Goal: Task Accomplishment & Management: Manage account settings

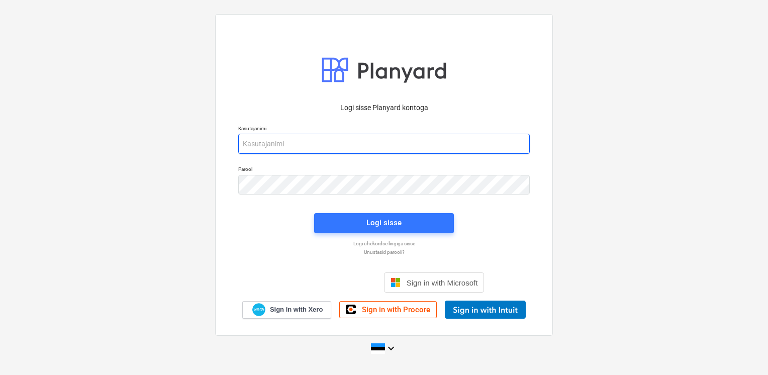
click at [302, 144] on input "email" at bounding box center [384, 144] width 292 height 20
type input "[EMAIL_ADDRESS][DOMAIN_NAME]"
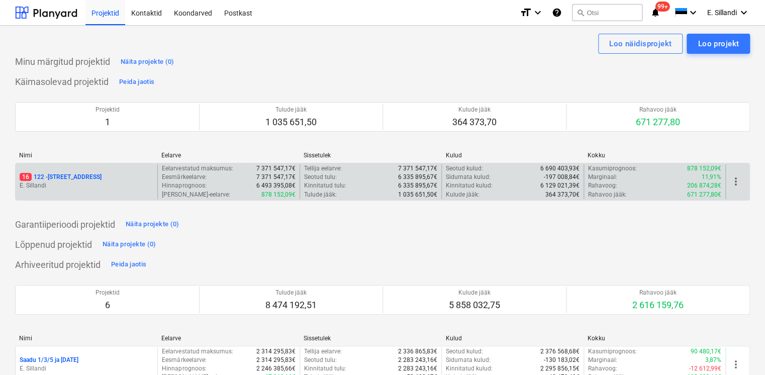
click at [88, 181] on p "E. Sillandi" at bounding box center [87, 185] width 134 height 9
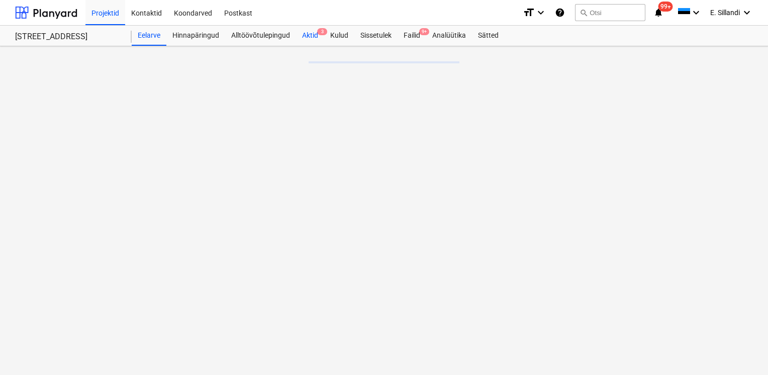
click at [314, 41] on div "Aktid 3" at bounding box center [310, 36] width 28 height 20
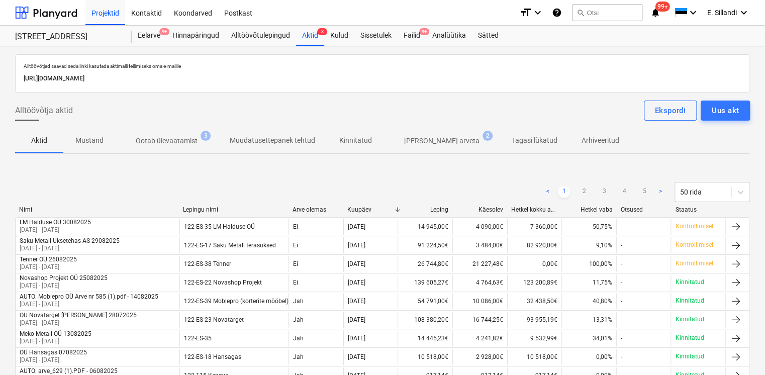
click at [417, 140] on p "[PERSON_NAME] arveta" at bounding box center [441, 141] width 75 height 11
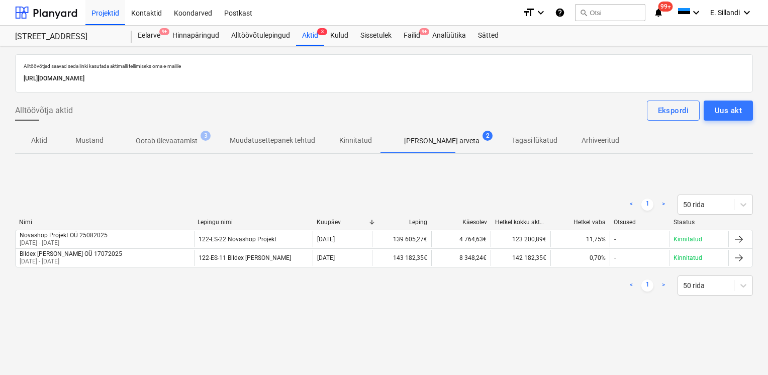
click at [150, 142] on p "Ootab ülevaatamist" at bounding box center [167, 141] width 62 height 11
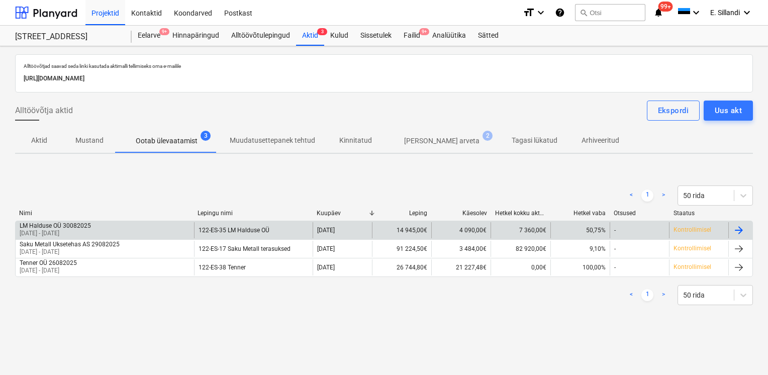
click at [127, 230] on div "LM Halduse OÜ 30082025 [DATE] - [DATE]" at bounding box center [105, 230] width 178 height 16
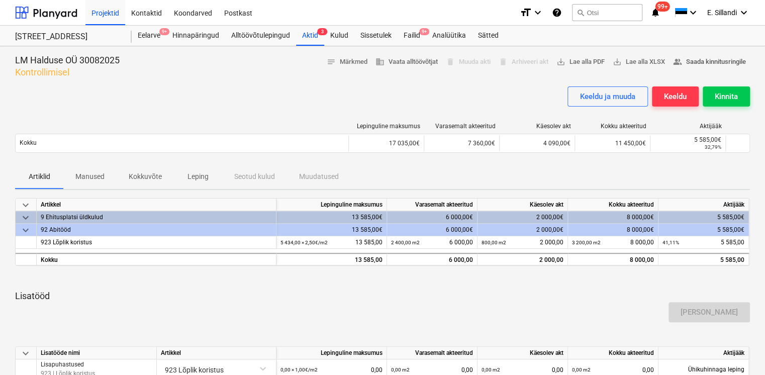
click at [715, 66] on span "people_alt Saada kinnitusringile" at bounding box center [709, 62] width 73 height 12
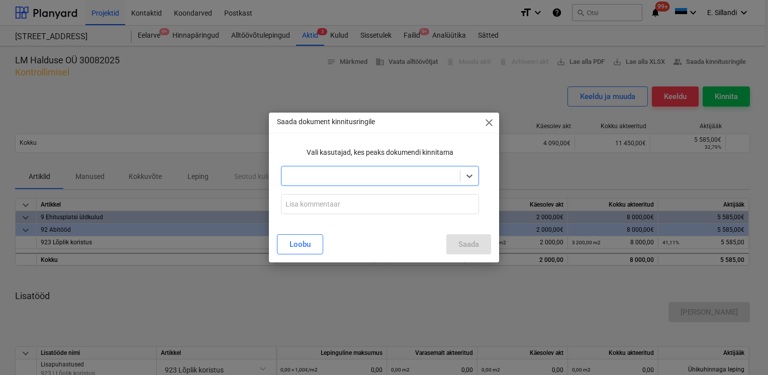
click at [414, 176] on div at bounding box center [371, 176] width 168 height 10
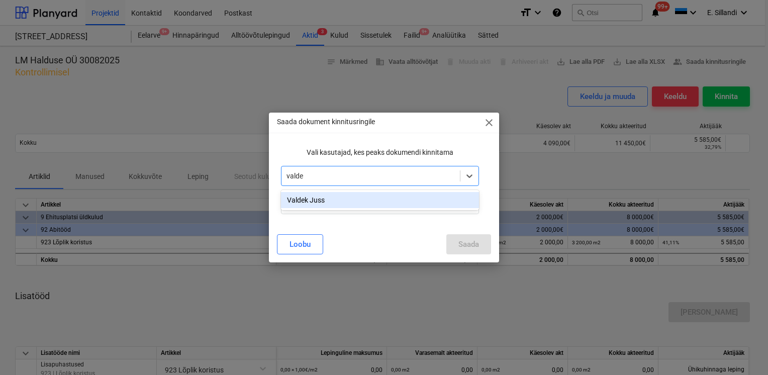
type input "valdek"
click at [347, 198] on div "Valdek Juss" at bounding box center [380, 200] width 198 height 16
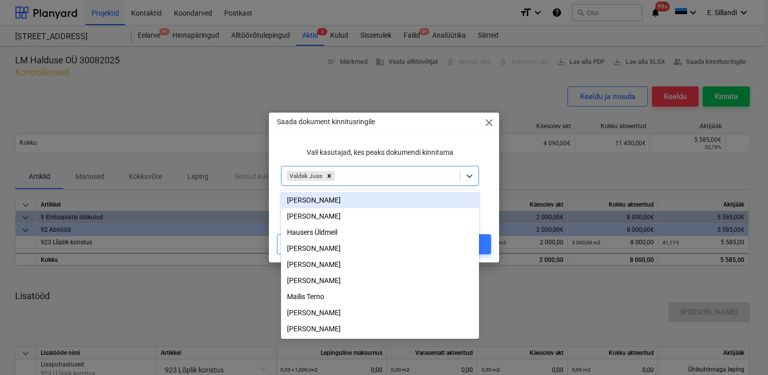
click at [364, 153] on p "Vali kasutajad, kes peaks dokumendi kinnitama" at bounding box center [380, 152] width 198 height 11
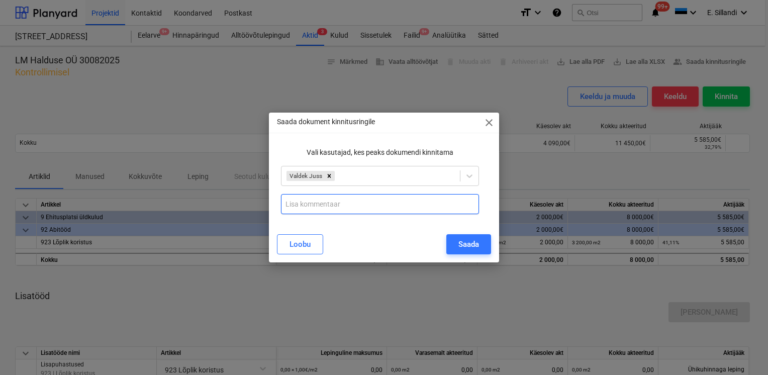
click at [340, 208] on input "text" at bounding box center [380, 204] width 198 height 20
type input "vt lisatööd ka kindlasti"
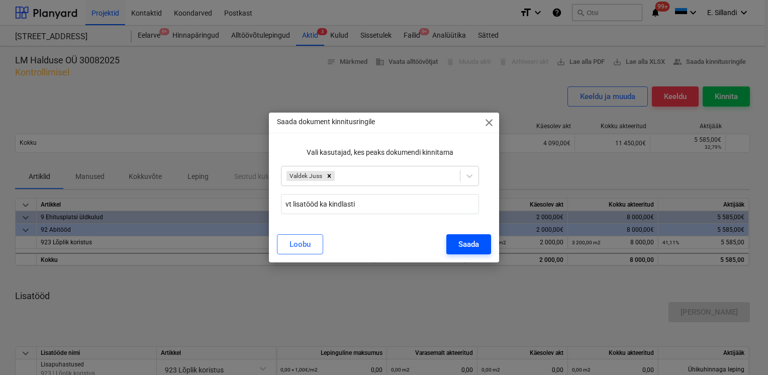
click at [477, 243] on div "Saada" at bounding box center [468, 244] width 21 height 13
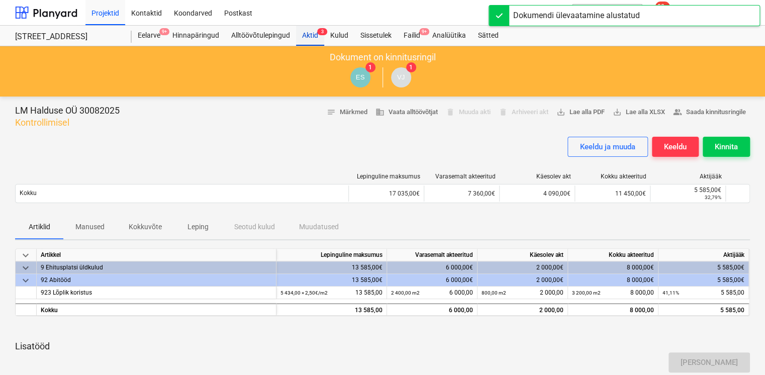
click at [308, 35] on div "Aktid 3" at bounding box center [310, 36] width 28 height 20
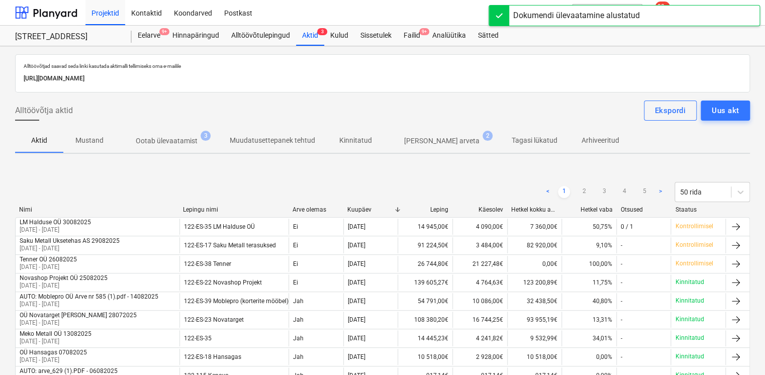
click at [171, 152] on button "Ootab ülevaatamist 3" at bounding box center [167, 141] width 102 height 24
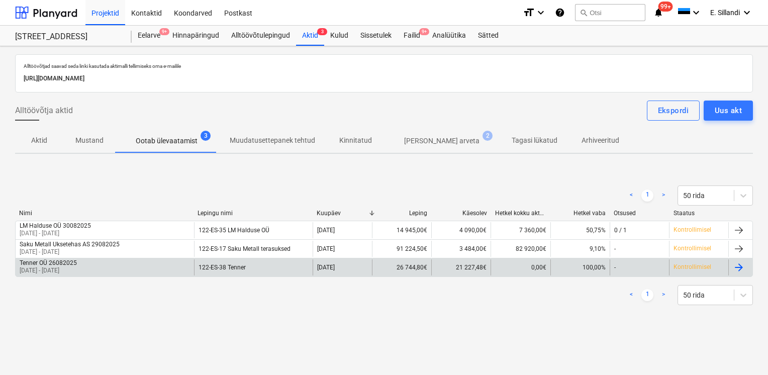
click at [35, 266] on p "[DATE] - [DATE]" at bounding box center [48, 270] width 57 height 9
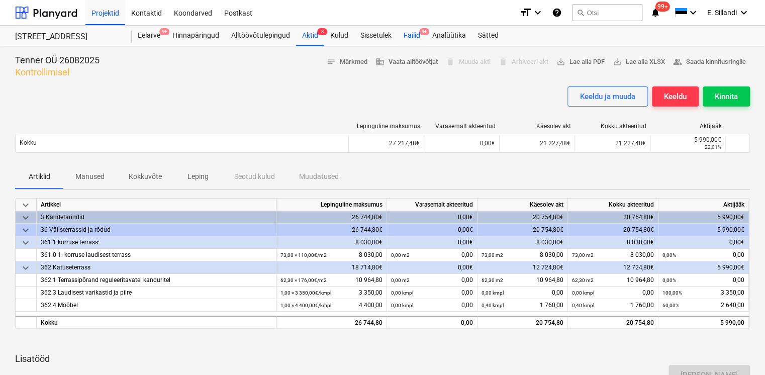
click at [412, 35] on div "Failid 9+" at bounding box center [412, 36] width 29 height 20
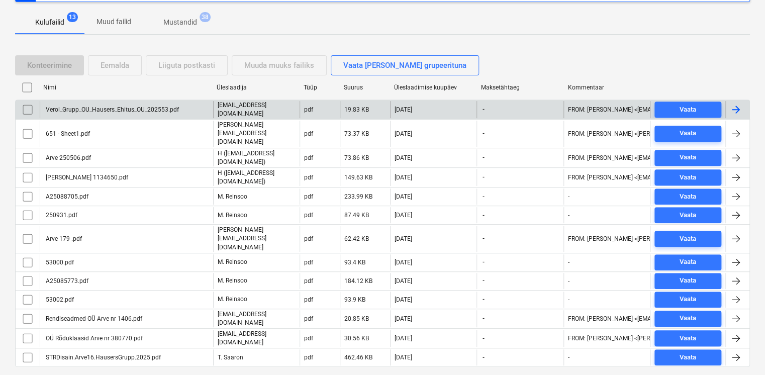
scroll to position [146, 0]
click at [118, 111] on div "Verol_Grupp_OU_Hausers_Ehitus_OU_202553.pdf" at bounding box center [111, 109] width 135 height 7
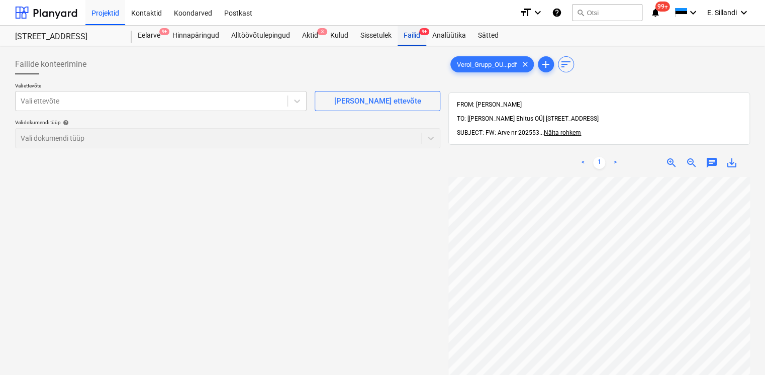
click at [418, 36] on div "Failid 9+" at bounding box center [412, 36] width 29 height 20
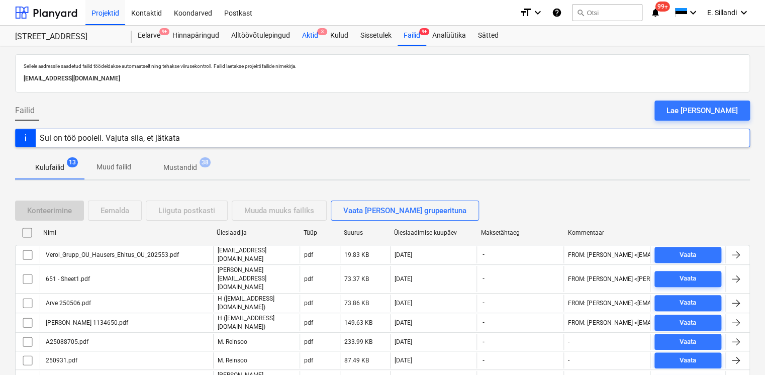
click at [309, 37] on div "Aktid 3" at bounding box center [310, 36] width 28 height 20
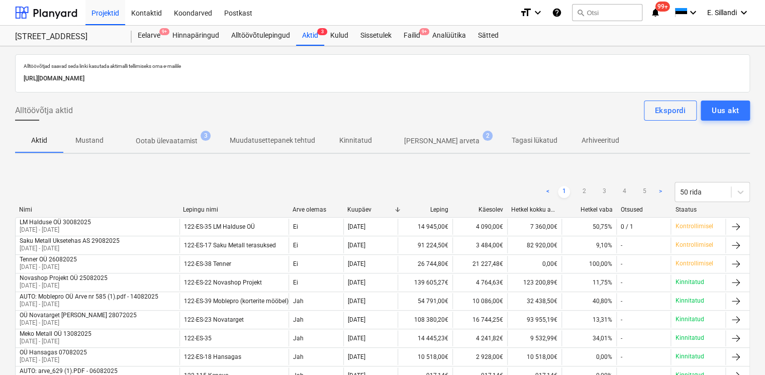
click at [153, 142] on p "Ootab ülevaatamist" at bounding box center [167, 141] width 62 height 11
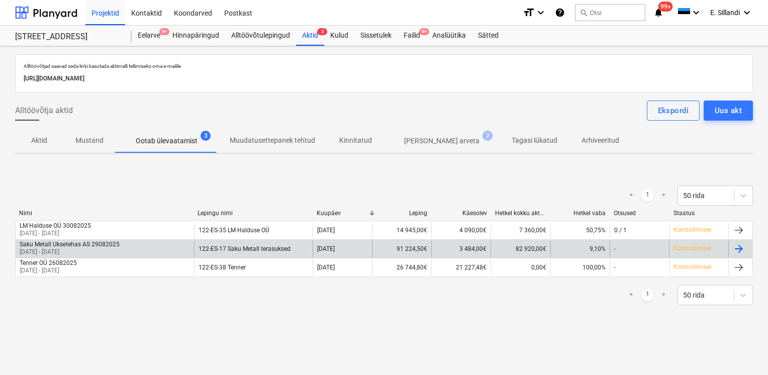
click at [72, 246] on div "Saku Metall Uksetehas AS 29082025" at bounding box center [70, 244] width 100 height 7
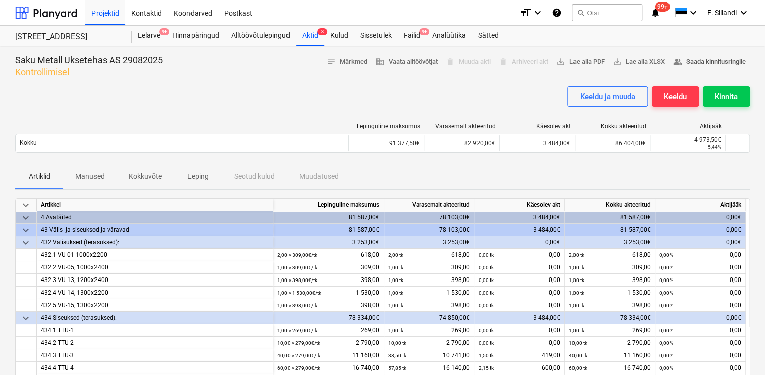
click at [688, 67] on span "people_alt Saada kinnitusringile" at bounding box center [709, 62] width 73 height 12
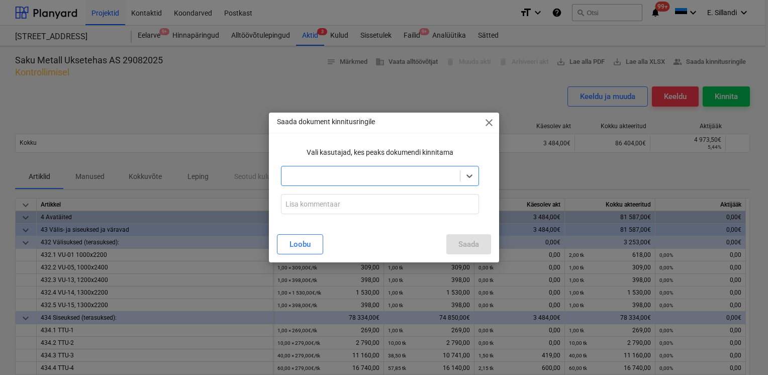
click at [345, 183] on div at bounding box center [380, 176] width 198 height 20
type input "vald"
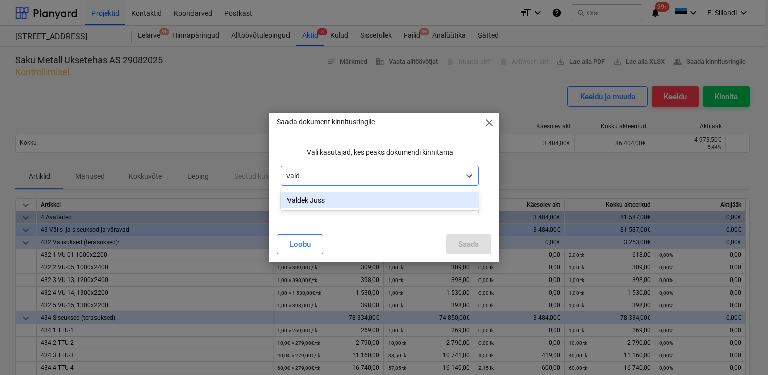
click at [313, 205] on div "Valdek Juss" at bounding box center [380, 200] width 198 height 16
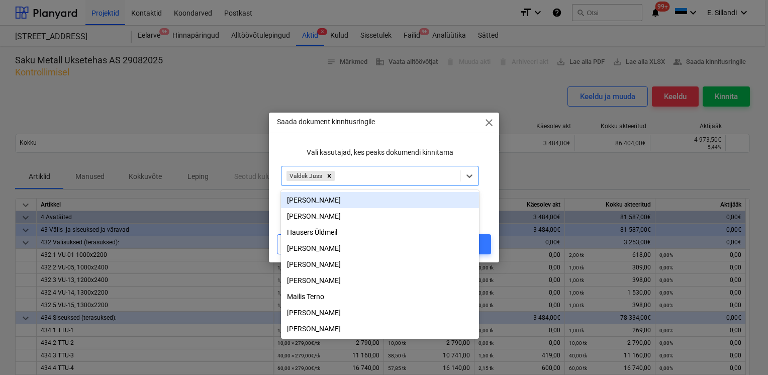
click at [428, 152] on p "Vali kasutajad, kes peaks dokumendi kinnitama" at bounding box center [380, 152] width 198 height 11
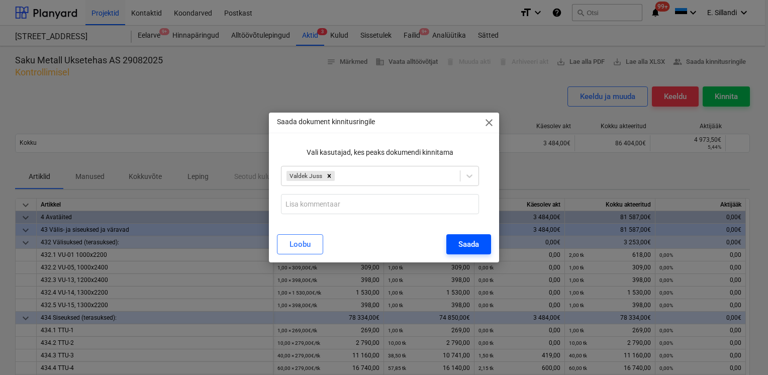
click at [465, 242] on div "Saada" at bounding box center [468, 244] width 21 height 13
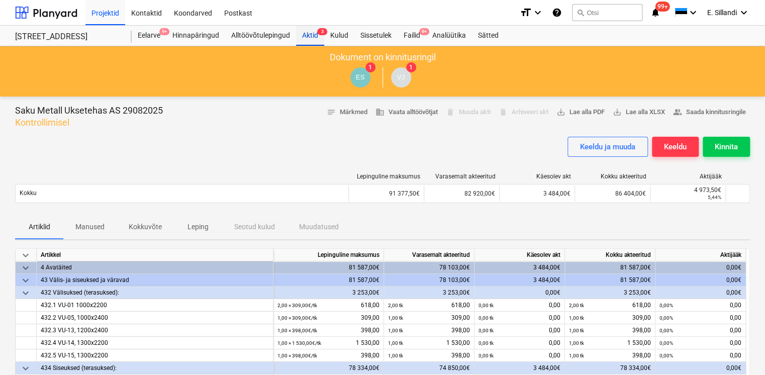
click at [297, 42] on div "Aktid 3" at bounding box center [310, 36] width 28 height 20
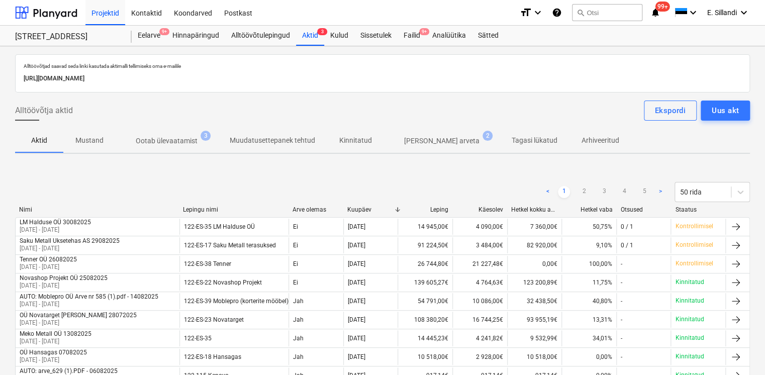
click at [174, 141] on p "Ootab ülevaatamist" at bounding box center [167, 141] width 62 height 11
